Goal: Information Seeking & Learning: Learn about a topic

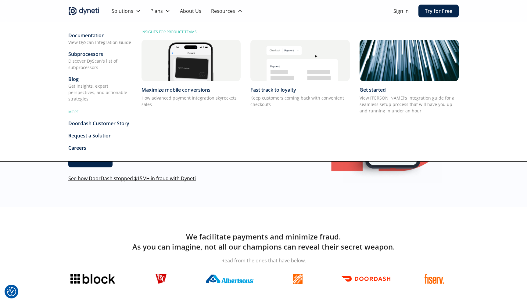
click at [87, 87] on div "Get insights, expert perspectives, and actionable strategies" at bounding box center [99, 92] width 63 height 19
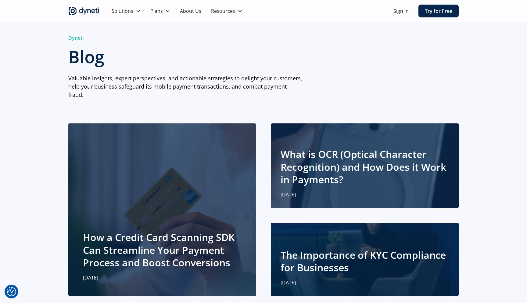
click at [332, 154] on h2 "What is OCR (Optical Character Recognition) and How Does it Work in Payments?" at bounding box center [365, 167] width 168 height 38
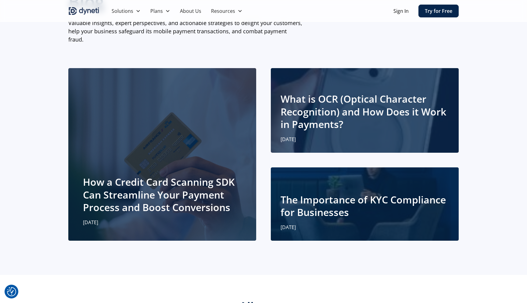
scroll to position [61, 0]
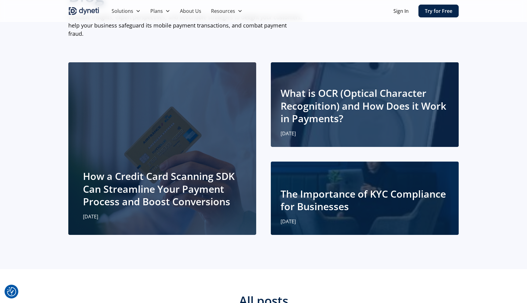
click at [345, 113] on h2 "What is OCR (Optical Character Recognition) and How Does it Work in Payments?" at bounding box center [365, 106] width 168 height 38
